Goal: Check status: Check status

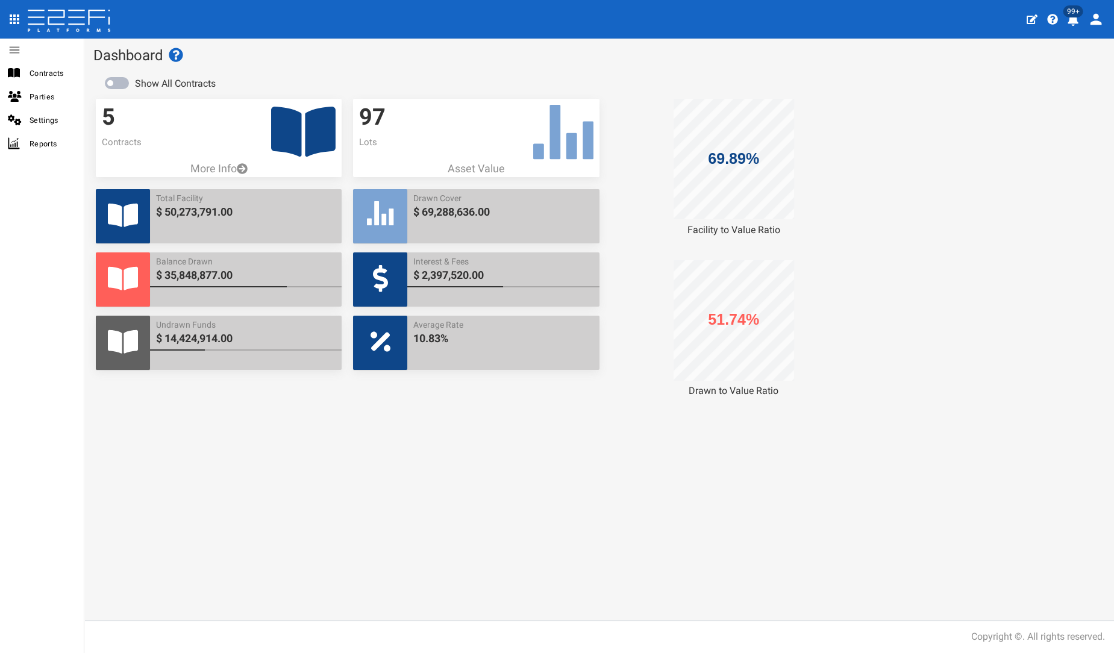
click at [318, 120] on icon at bounding box center [303, 132] width 64 height 50
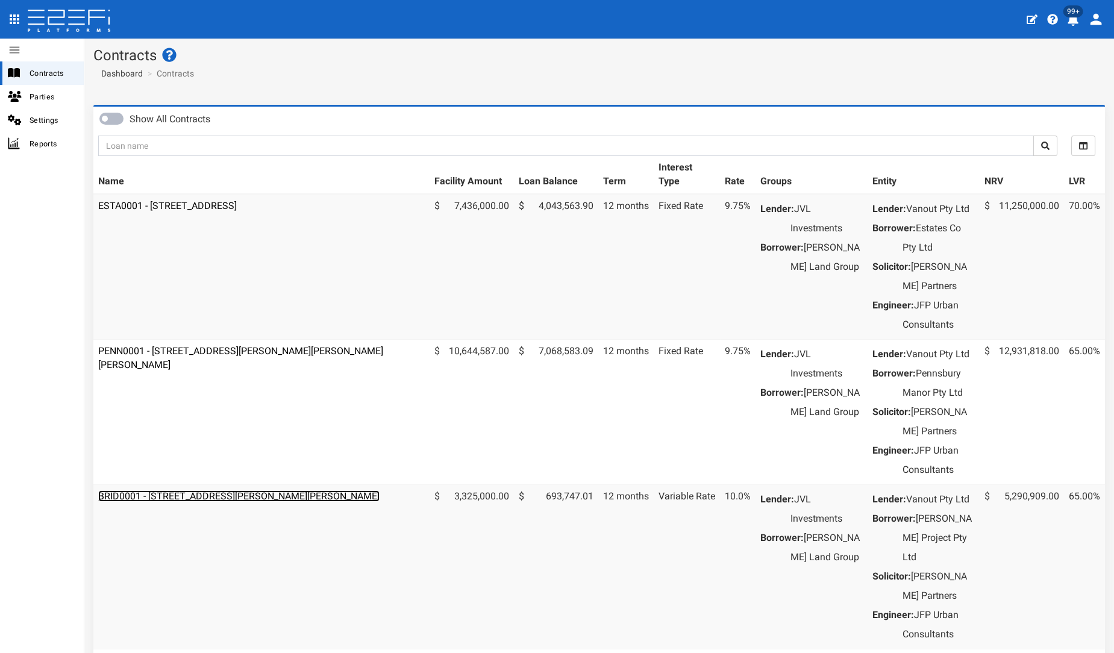
click at [193, 502] on link "BRID0001 - 11 Desertrose Crescent, Bridgeman Downs - 693-1176" at bounding box center [238, 495] width 281 height 11
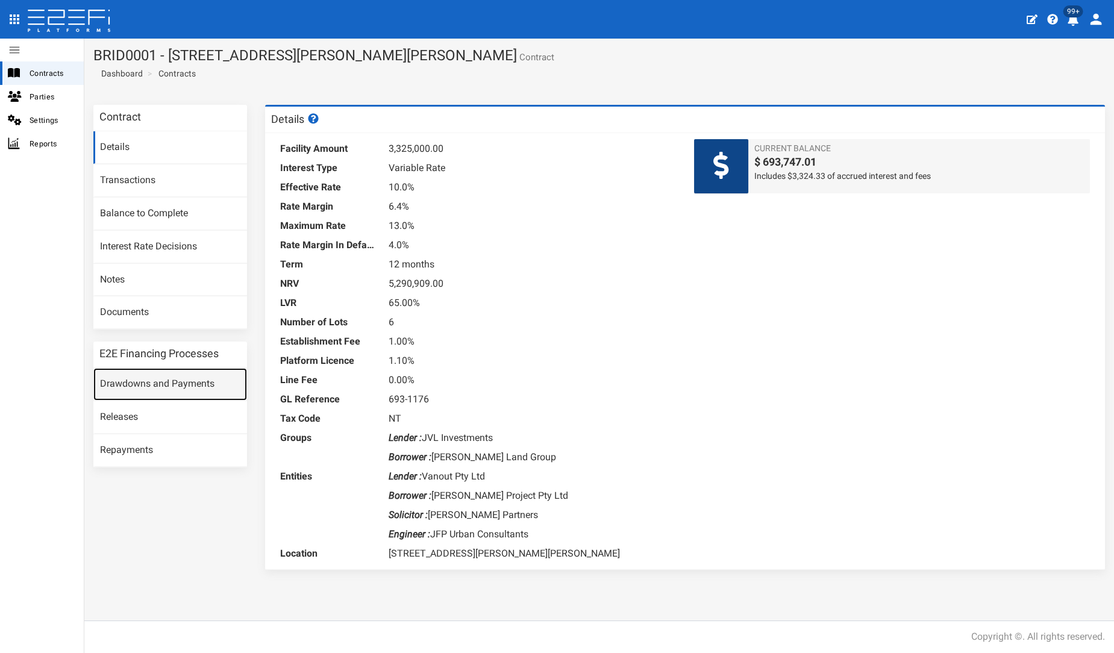
click at [164, 389] on link "Drawdowns and Payments" at bounding box center [170, 384] width 154 height 33
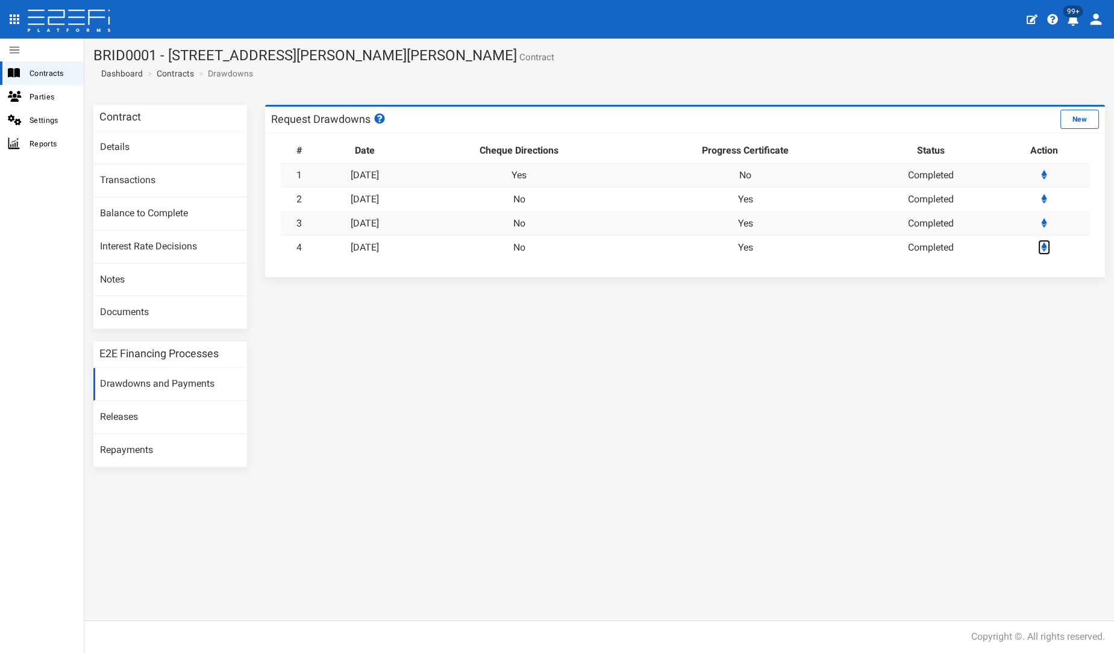
click at [1045, 245] on icon at bounding box center [1044, 247] width 6 height 10
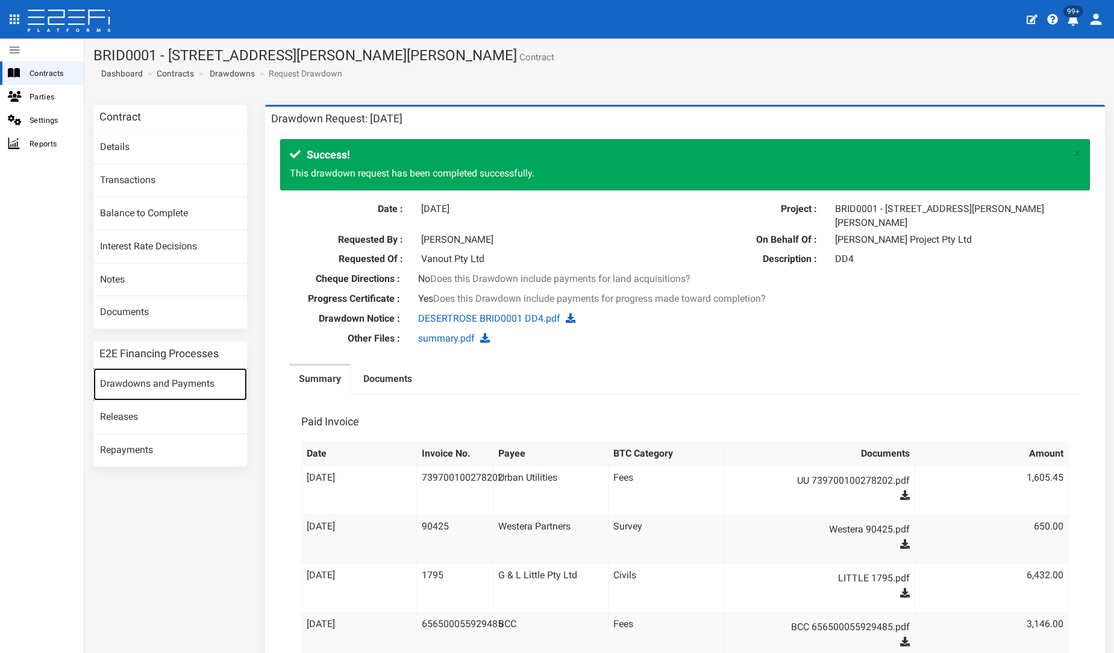
click at [172, 377] on link "Drawdowns and Payments" at bounding box center [170, 384] width 154 height 33
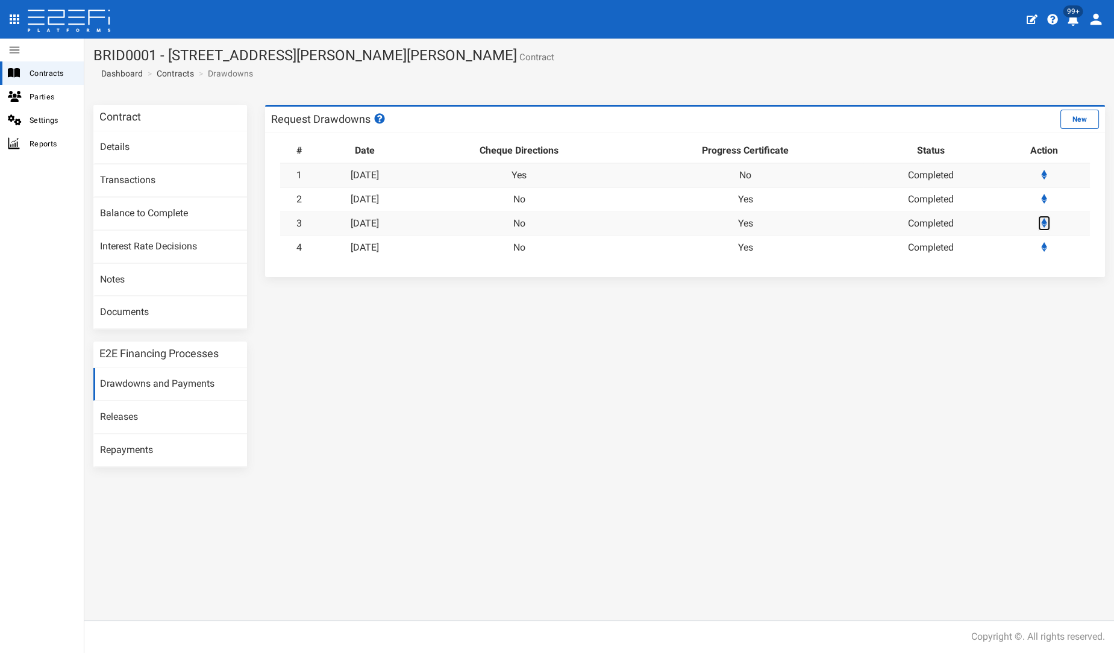
click at [1045, 222] on icon at bounding box center [1044, 223] width 6 height 10
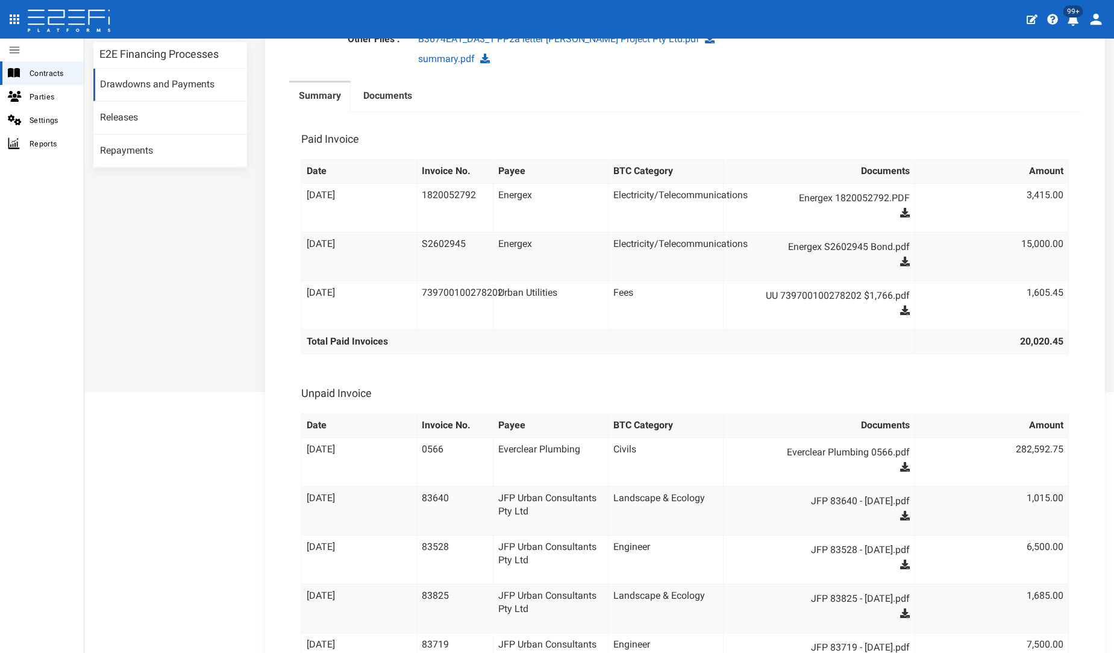
scroll to position [267, 0]
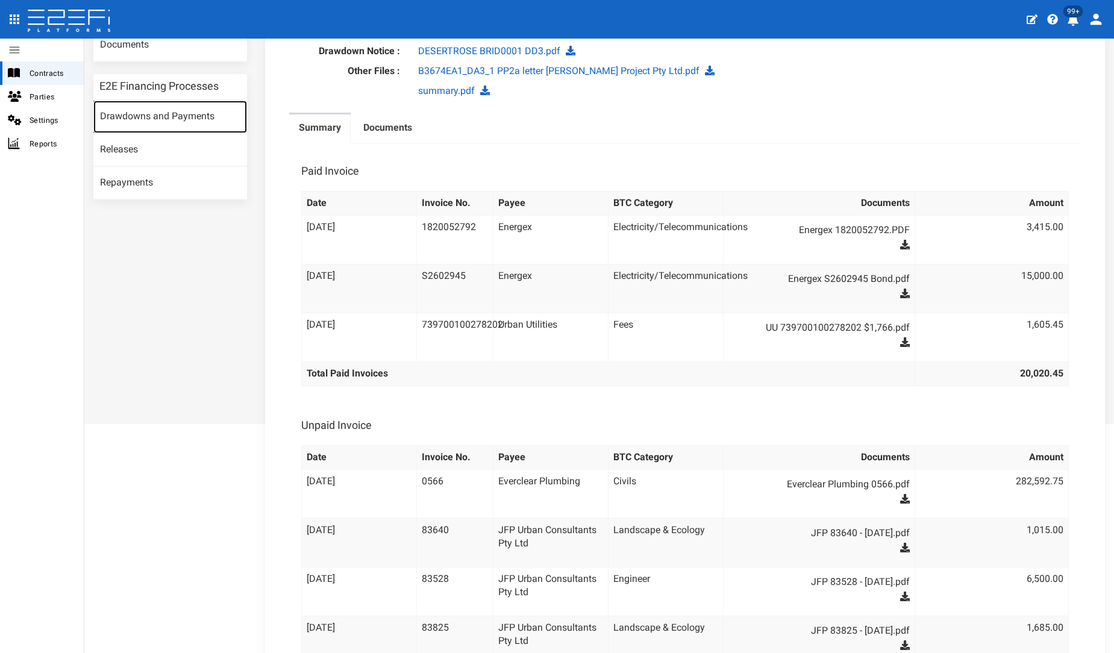
click at [190, 116] on link "Drawdowns and Payments" at bounding box center [170, 117] width 154 height 33
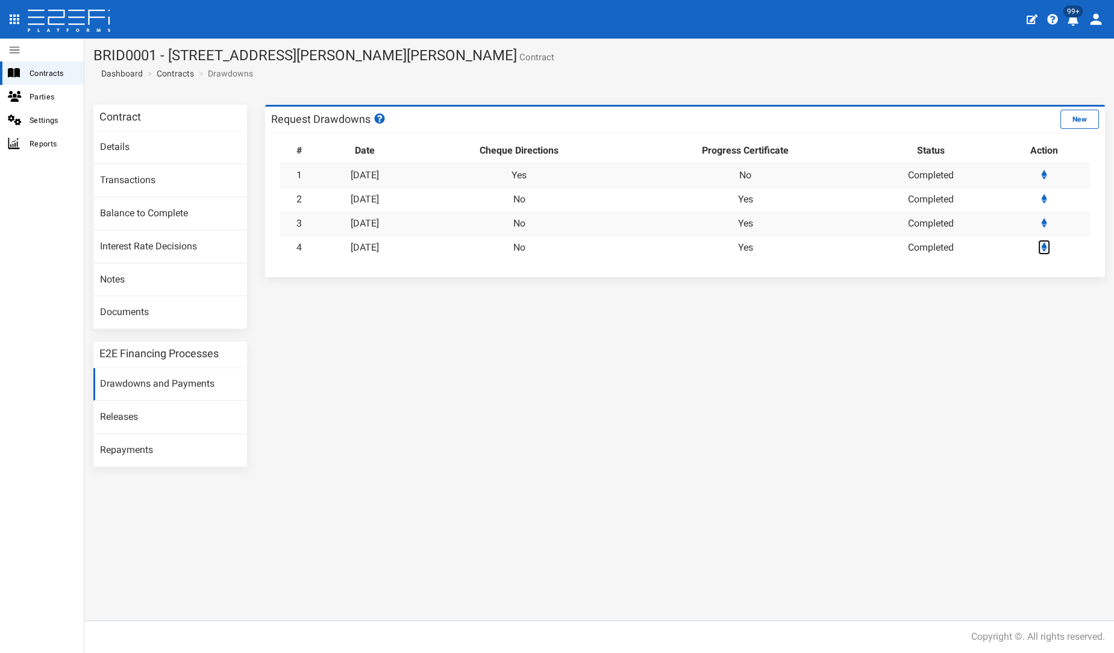
click at [1046, 245] on icon at bounding box center [1044, 247] width 6 height 10
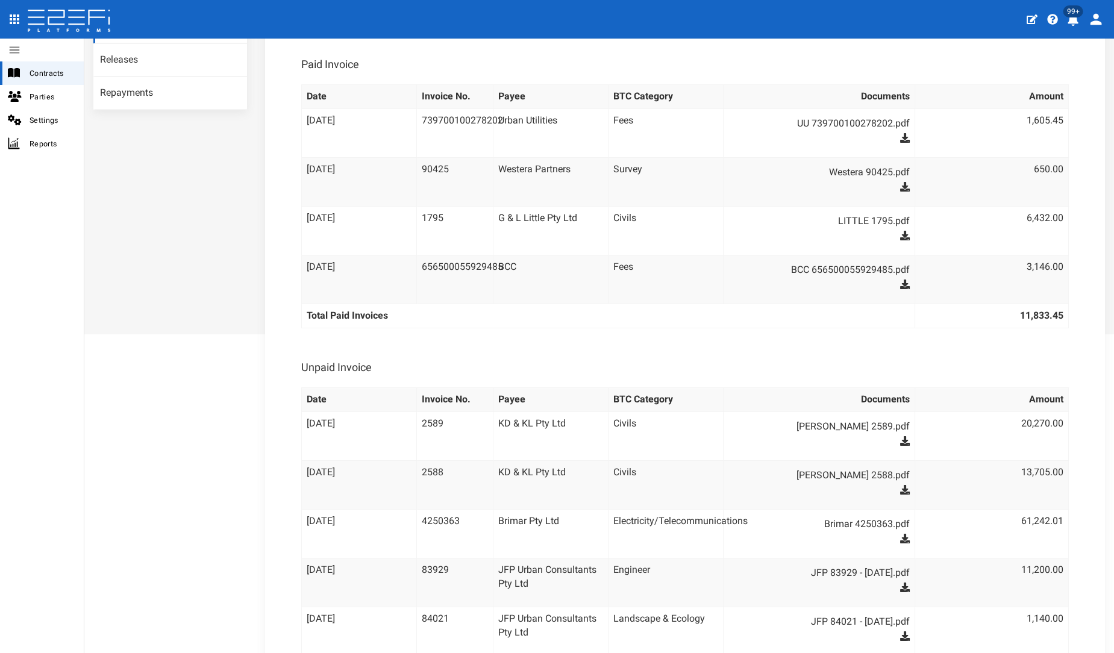
scroll to position [201, 0]
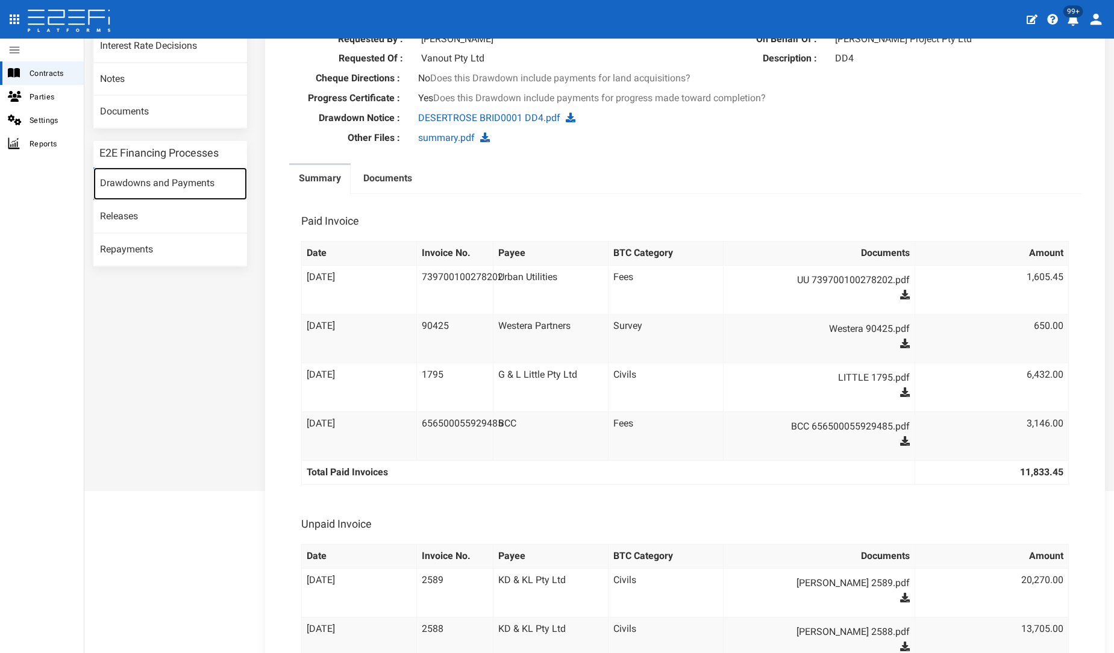
click at [167, 176] on link "Drawdowns and Payments" at bounding box center [170, 183] width 154 height 33
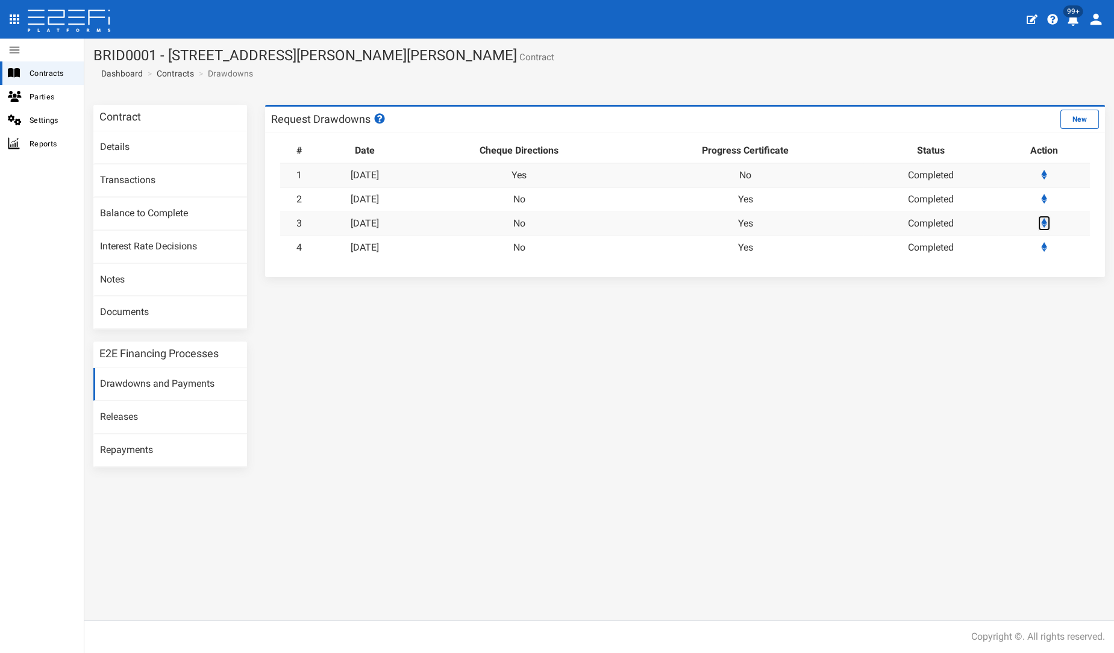
click at [1045, 223] on icon at bounding box center [1044, 223] width 6 height 10
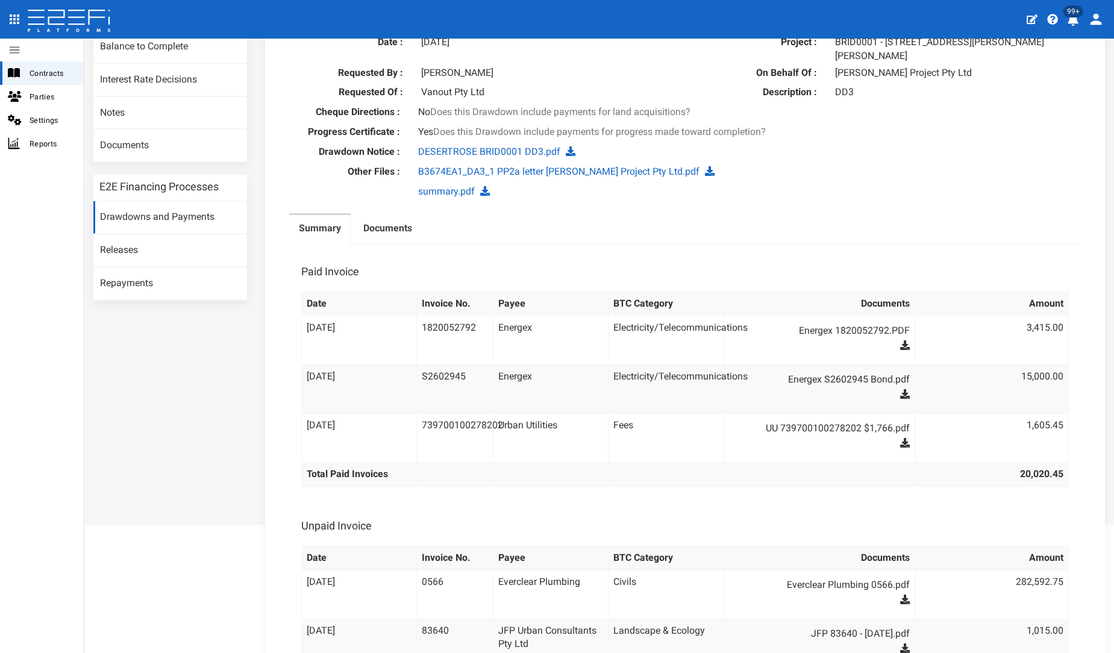
scroll to position [134, 0]
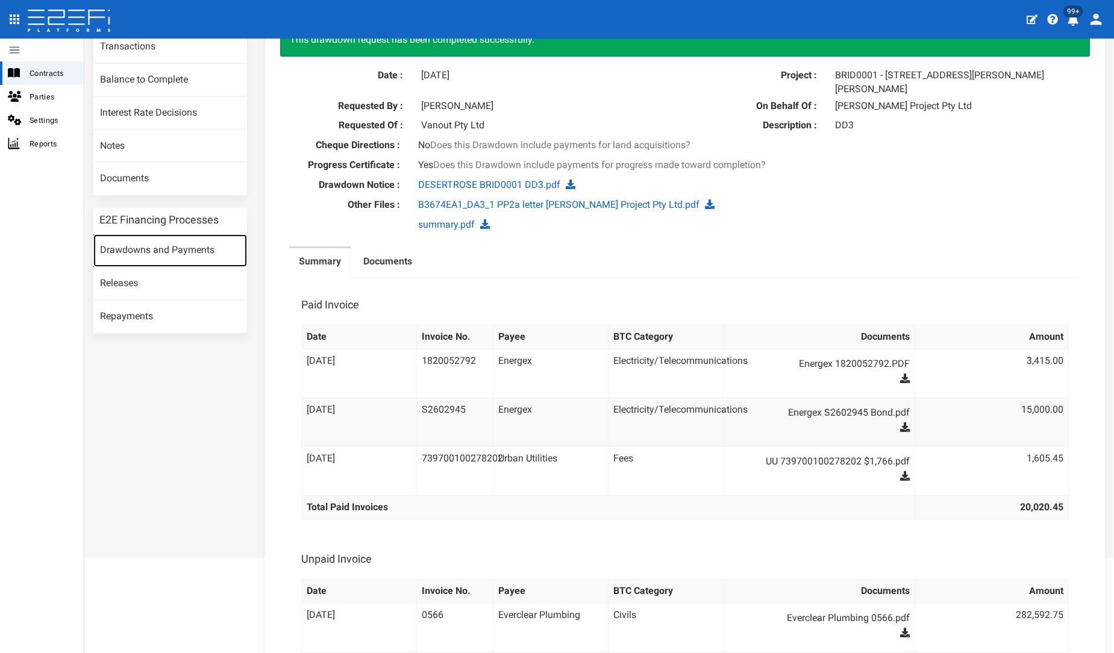
click at [160, 248] on link "Drawdowns and Payments" at bounding box center [170, 250] width 154 height 33
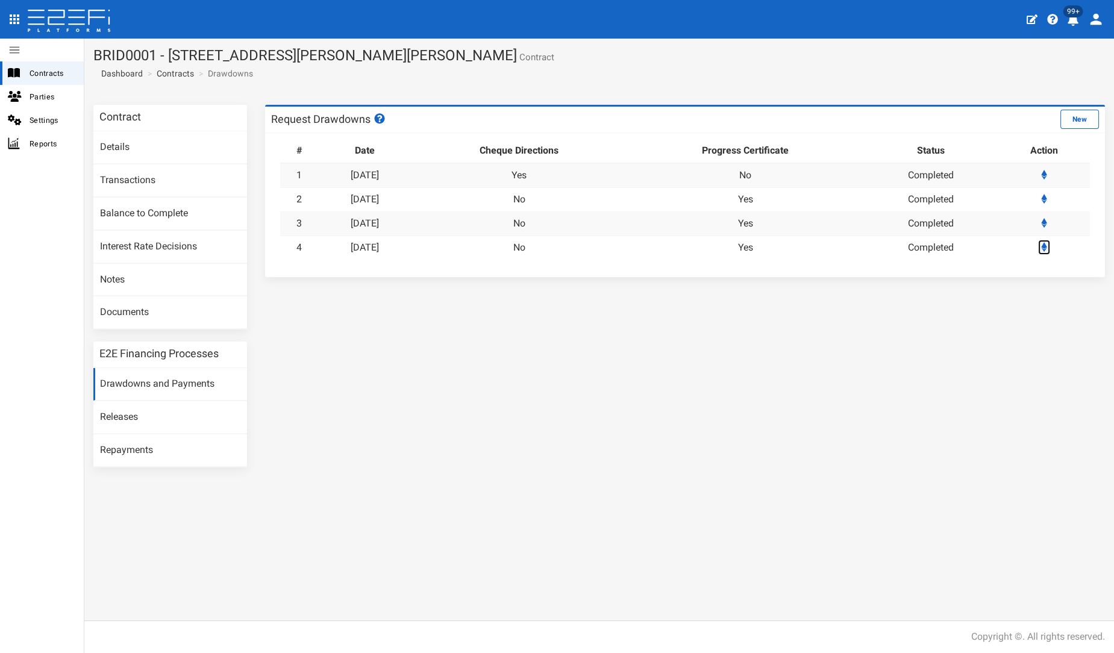
click at [1047, 246] on icon at bounding box center [1044, 247] width 6 height 10
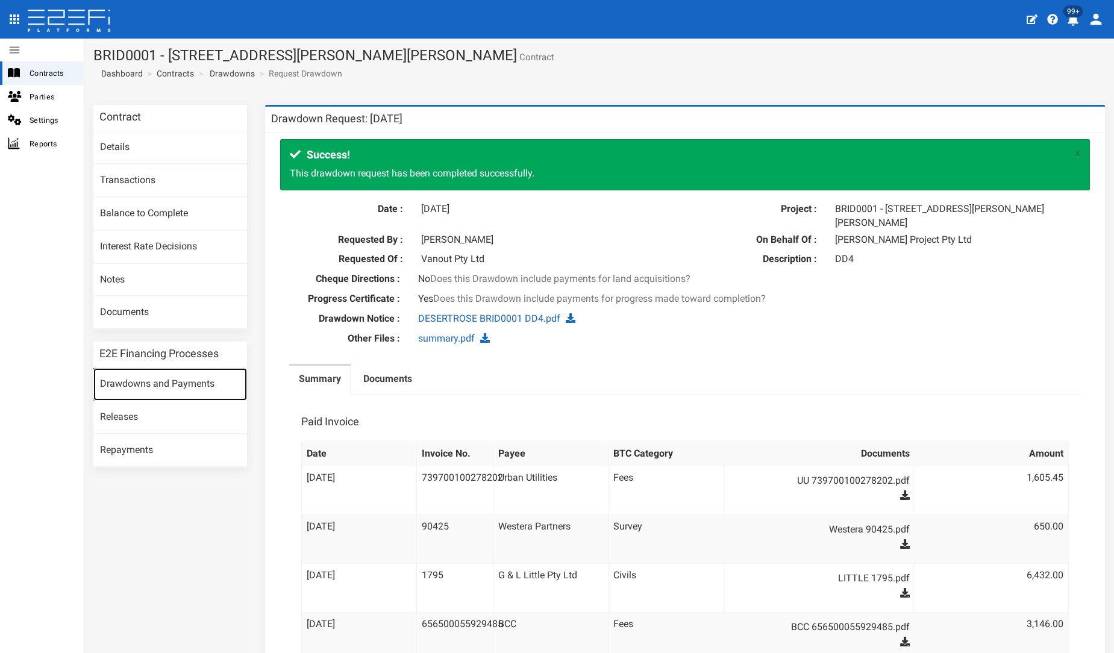
click at [108, 376] on link "Drawdowns and Payments" at bounding box center [170, 384] width 154 height 33
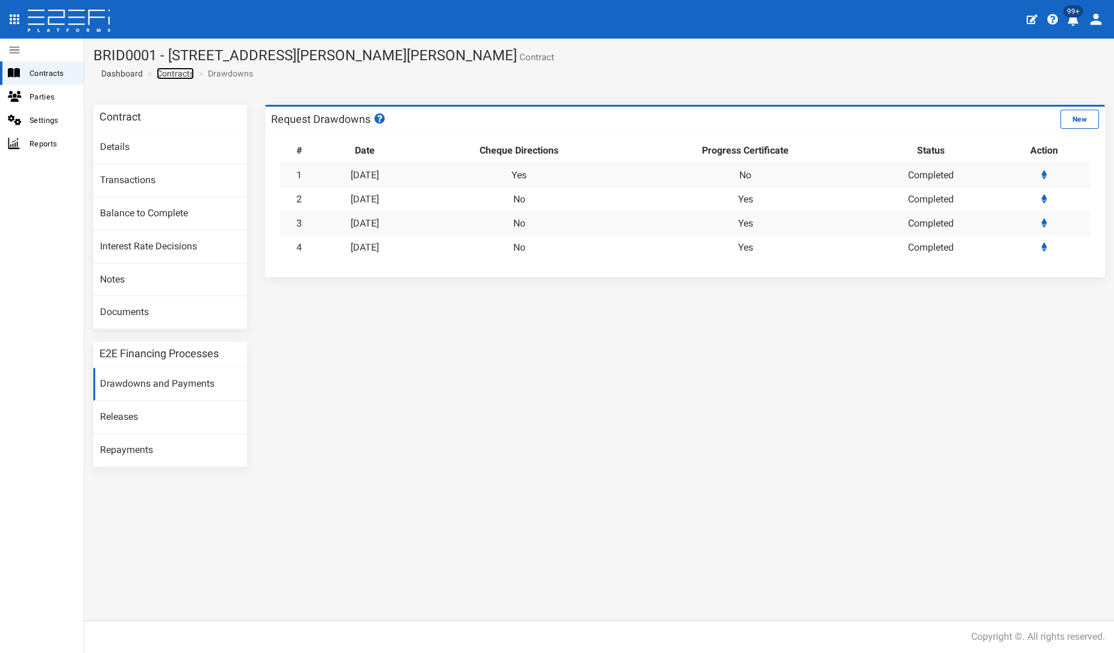
click at [172, 72] on link "Contracts" at bounding box center [175, 73] width 37 height 12
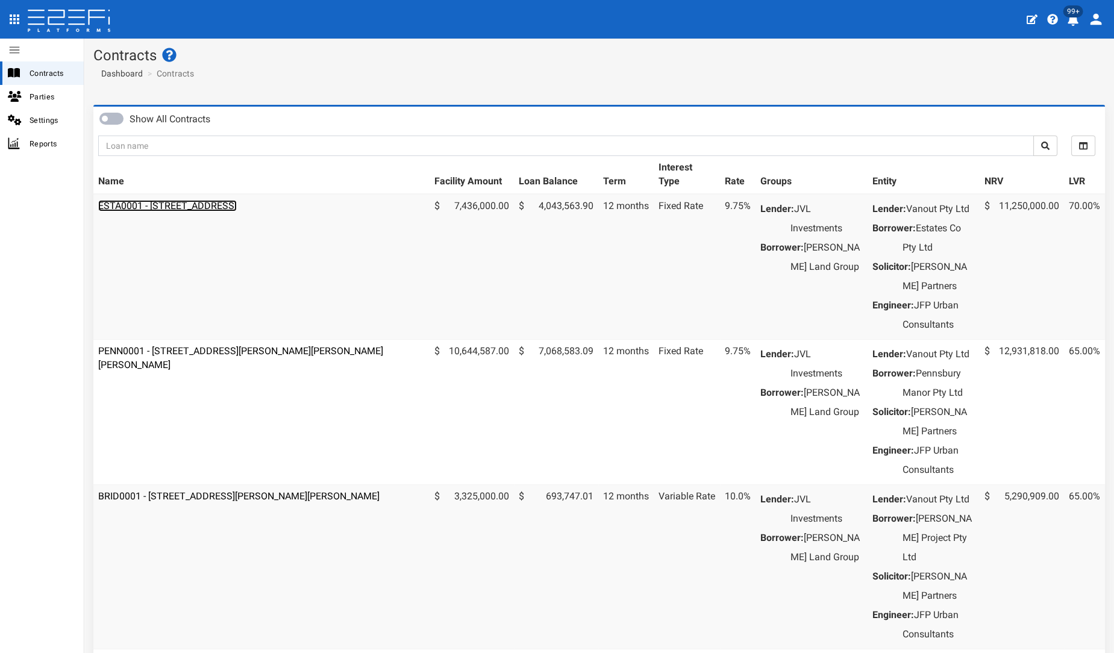
click at [170, 208] on link "ESTA0001 - [STREET_ADDRESS]" at bounding box center [167, 205] width 139 height 11
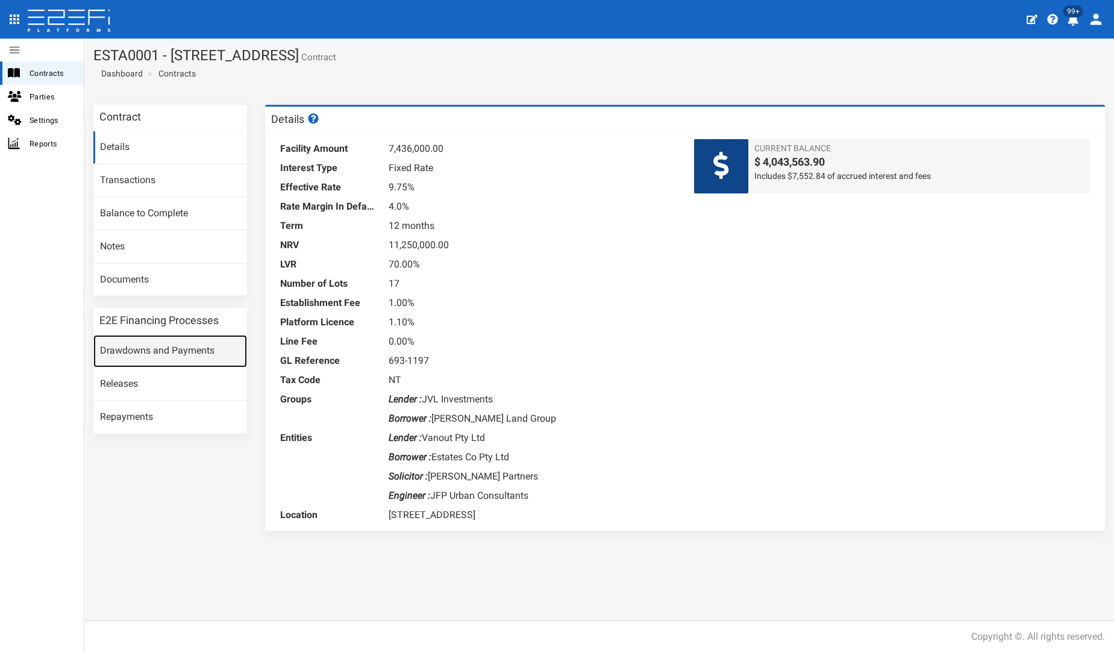
drag, startPoint x: 116, startPoint y: 351, endPoint x: 181, endPoint y: 355, distance: 65.2
click at [116, 352] on link "Drawdowns and Payments" at bounding box center [170, 351] width 154 height 33
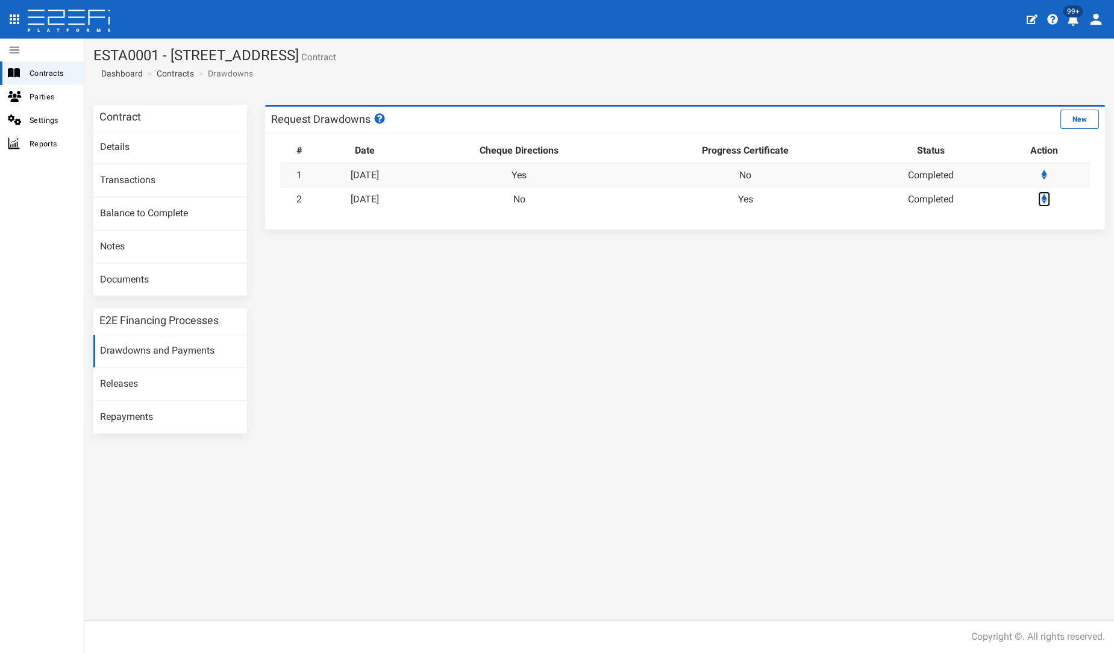
click at [1044, 198] on icon at bounding box center [1044, 199] width 6 height 10
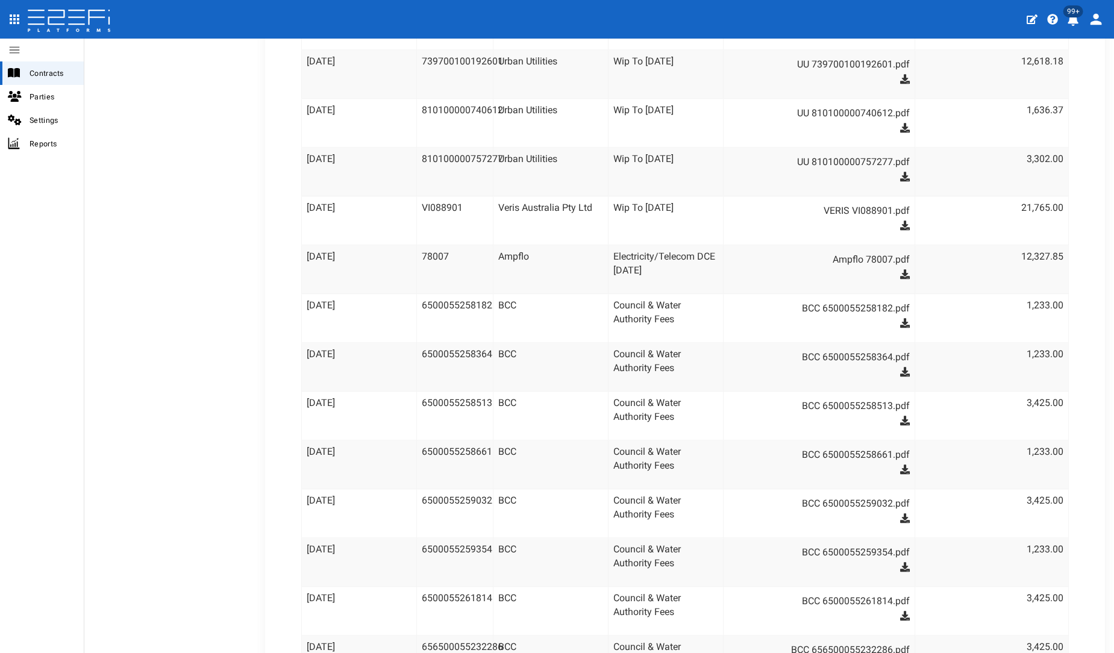
scroll to position [3455, 0]
